Goal: Task Accomplishment & Management: Manage account settings

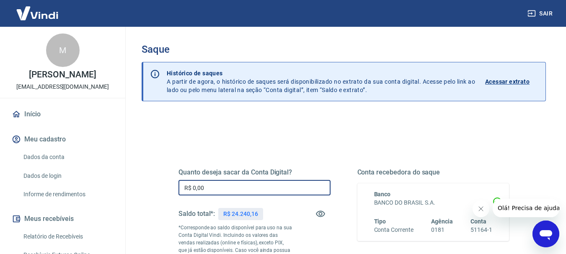
drag, startPoint x: 217, startPoint y: 183, endPoint x: 170, endPoint y: 179, distance: 47.5
click at [170, 179] on div "Quanto deseja sacar da Conta Digital? R$ 0,00 ​ Saldo total*: R$ 24.240,16 *Cor…" at bounding box center [343, 232] width 351 height 202
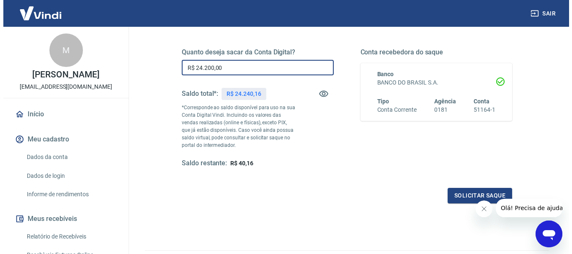
scroll to position [126, 0]
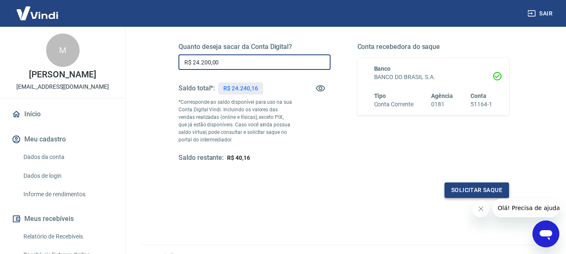
type input "R$ 24.200,00"
click at [474, 186] on button "Solicitar saque" at bounding box center [476, 190] width 64 height 15
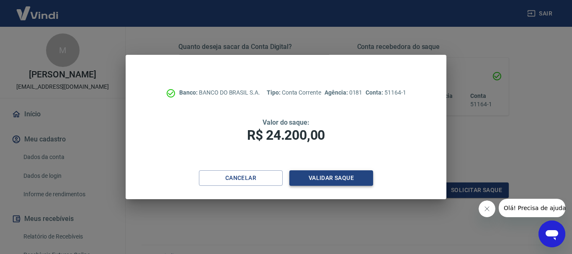
click at [329, 174] on button "Validar saque" at bounding box center [331, 177] width 84 height 15
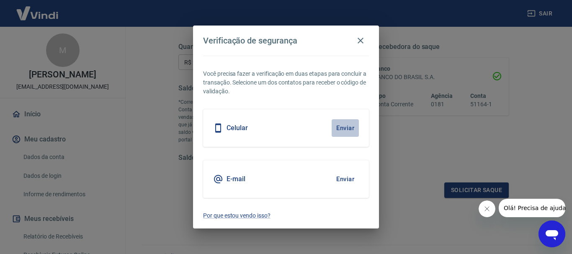
click at [340, 126] on button "Enviar" at bounding box center [345, 128] width 27 height 18
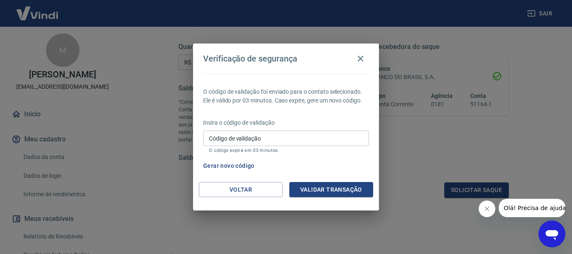
click at [289, 137] on input "Código de validação" at bounding box center [286, 138] width 166 height 15
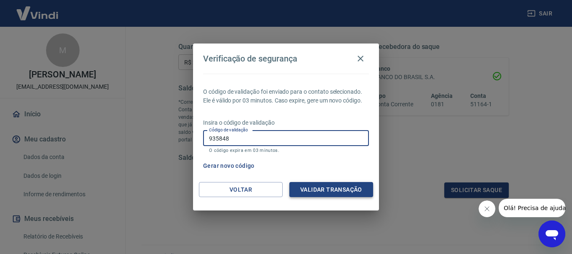
type input "935848"
click at [346, 193] on button "Validar transação" at bounding box center [331, 189] width 84 height 15
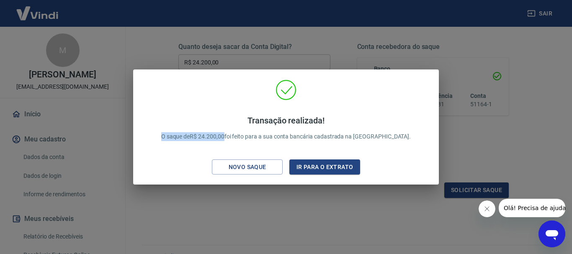
drag, startPoint x: 247, startPoint y: 137, endPoint x: 158, endPoint y: 130, distance: 89.1
click at [158, 130] on div "Transação realizada! O saque de R$ 24.200,00 foi feito para a sua conta bancári…" at bounding box center [286, 129] width 292 height 99
copy p "O saque de R$ 24.200,00"
